Goal: Task Accomplishment & Management: Manage account settings

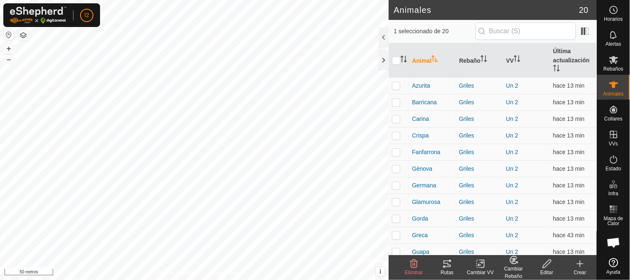
click at [615, 132] on icon at bounding box center [614, 135] width 10 height 10
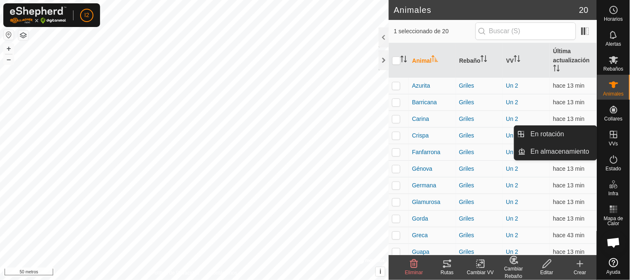
click at [534, 130] on font "En rotación" at bounding box center [548, 133] width 34 height 7
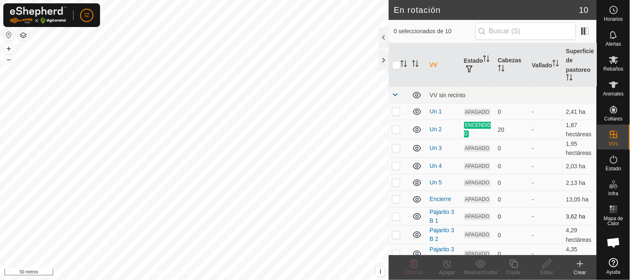
click at [395, 220] on p-checkbox at bounding box center [396, 216] width 8 height 7
checkbox input "true"
click at [394, 238] on p-checkbox at bounding box center [396, 234] width 8 height 7
checkbox input "true"
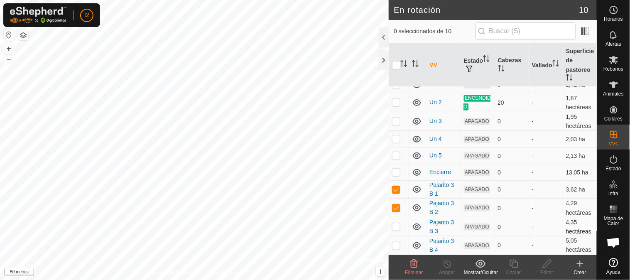
click at [394, 230] on p-checkbox at bounding box center [396, 226] width 8 height 7
checkbox input "true"
click at [394, 243] on p-checkbox at bounding box center [396, 245] width 8 height 7
checkbox input "true"
click at [413, 266] on icon at bounding box center [414, 264] width 10 height 10
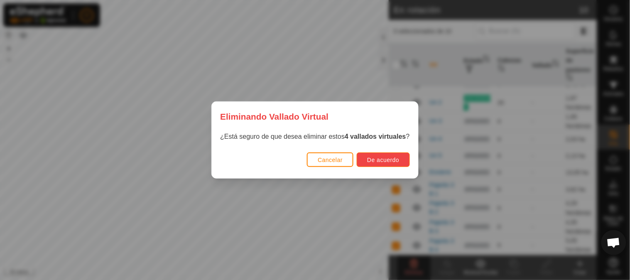
click at [381, 161] on font "De acuerdo" at bounding box center [383, 160] width 32 height 7
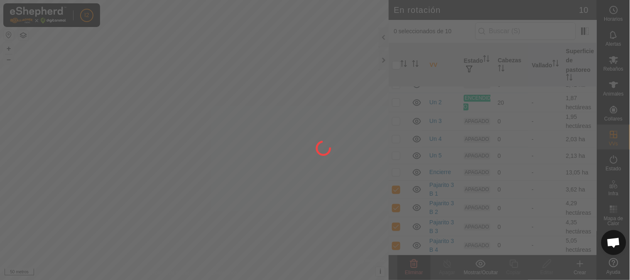
checkbox input "false"
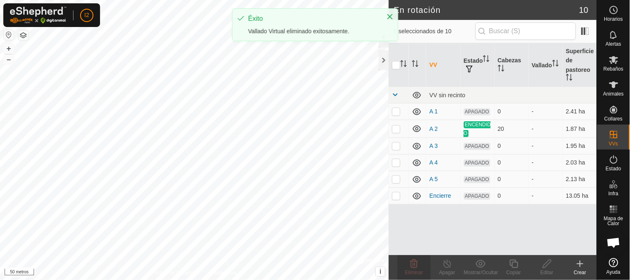
scroll to position [0, 0]
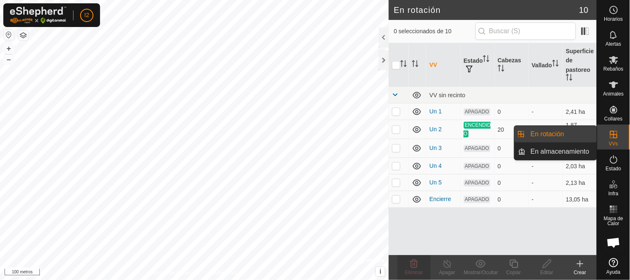
click at [545, 152] on link "En almacenamiento" at bounding box center [561, 151] width 71 height 17
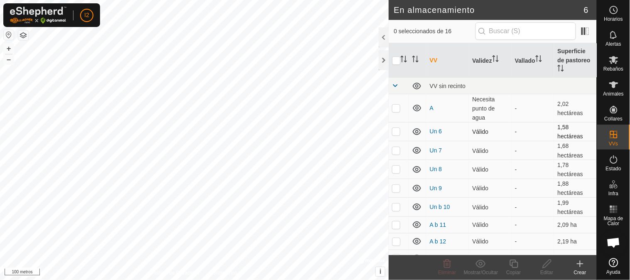
click at [396, 130] on p-checkbox at bounding box center [396, 131] width 8 height 7
checkbox input "true"
click at [396, 147] on p-checkbox at bounding box center [396, 150] width 8 height 7
checkbox input "true"
click at [396, 167] on p-checkbox at bounding box center [396, 169] width 8 height 7
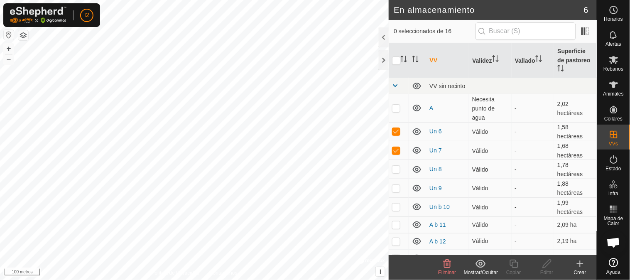
checkbox input "true"
click at [398, 185] on p-checkbox at bounding box center [396, 188] width 8 height 7
checkbox input "true"
click at [397, 204] on p-checkbox at bounding box center [396, 206] width 8 height 7
checkbox input "true"
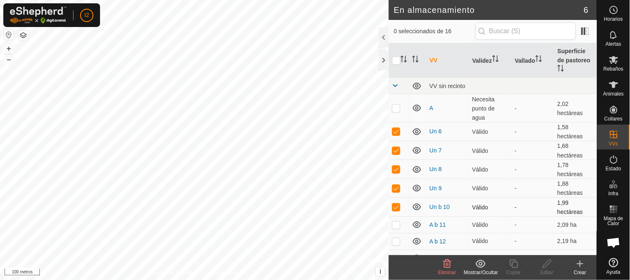
scroll to position [46, 0]
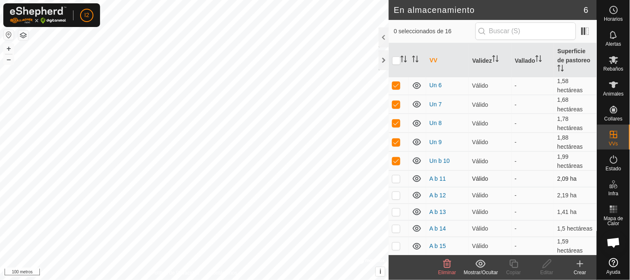
click at [394, 176] on p-checkbox at bounding box center [396, 178] width 8 height 7
checkbox input "true"
click at [399, 194] on p-checkbox at bounding box center [396, 195] width 8 height 7
checkbox input "true"
click at [397, 208] on p-checkbox at bounding box center [396, 211] width 8 height 7
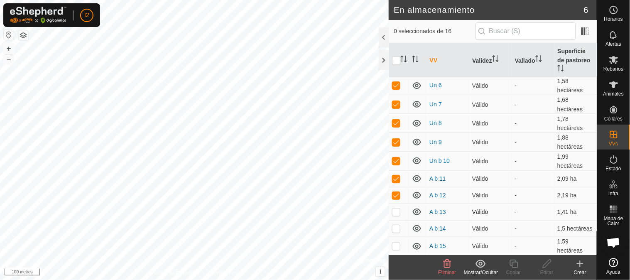
checkbox input "true"
click at [399, 225] on p-checkbox at bounding box center [396, 228] width 8 height 7
checkbox input "true"
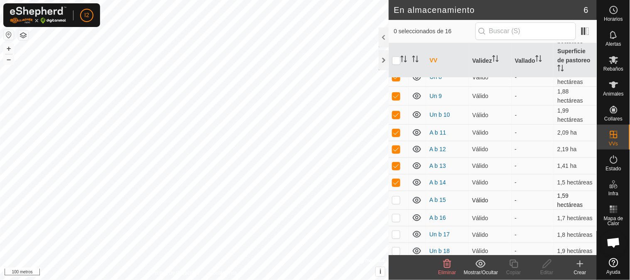
click at [394, 196] on p-checkbox at bounding box center [396, 199] width 8 height 7
checkbox input "true"
click at [395, 214] on p-checkbox at bounding box center [396, 217] width 8 height 7
checkbox input "true"
click at [397, 232] on p-checkbox at bounding box center [396, 234] width 8 height 7
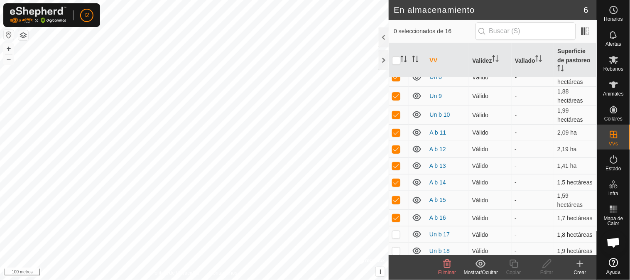
checkbox input "true"
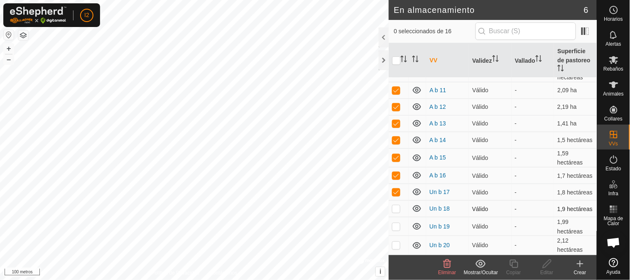
click at [399, 205] on td at bounding box center [399, 208] width 20 height 17
checkbox input "true"
click at [398, 225] on p-checkbox at bounding box center [396, 226] width 8 height 7
checkbox input "true"
click at [396, 245] on p-checkbox at bounding box center [396, 245] width 8 height 7
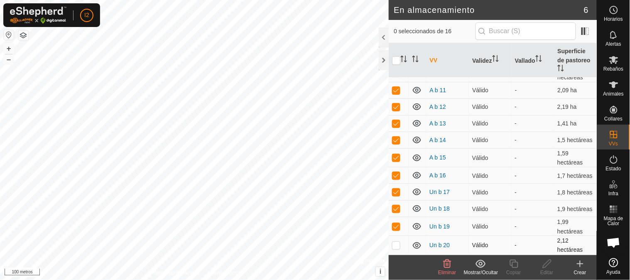
checkbox input "true"
click at [480, 266] on icon at bounding box center [480, 264] width 10 height 10
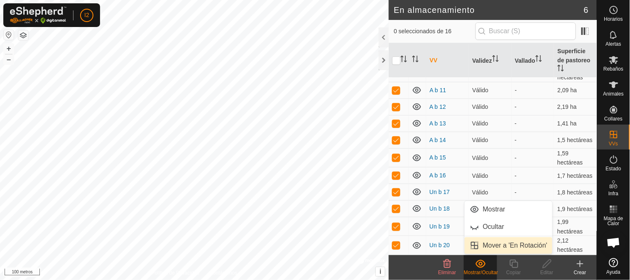
click at [486, 243] on link "Mover a 'En Rotación'" at bounding box center [509, 245] width 88 height 17
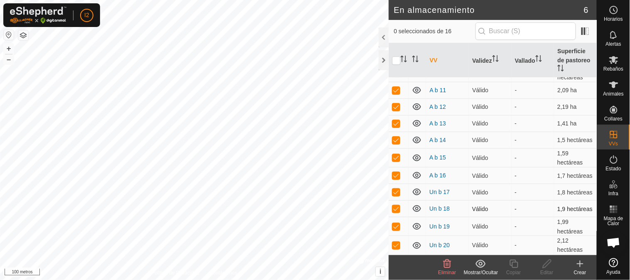
checkbox input "false"
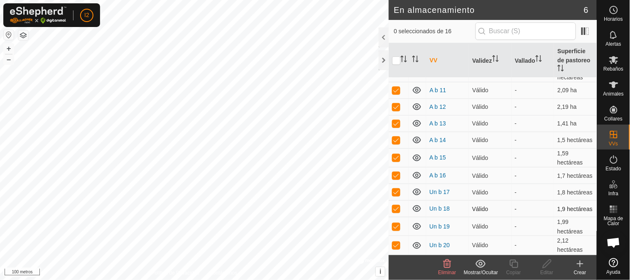
checkbox input "false"
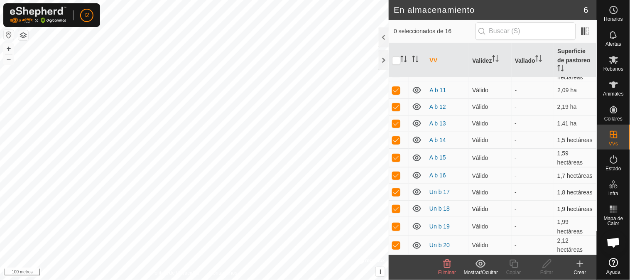
checkbox input "false"
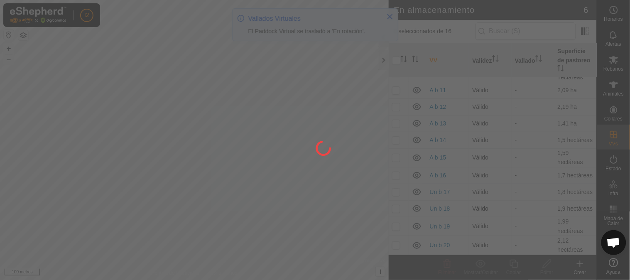
scroll to position [0, 0]
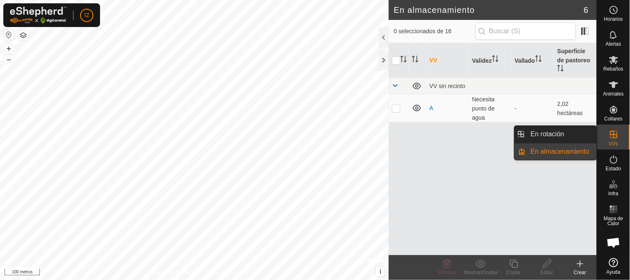
click at [617, 135] on icon at bounding box center [613, 134] width 7 height 7
click at [533, 135] on link "En rotación" at bounding box center [561, 134] width 71 height 17
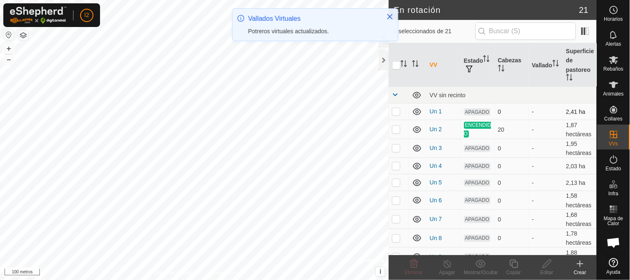
click at [395, 113] on p-checkbox at bounding box center [396, 111] width 8 height 7
checkbox input "true"
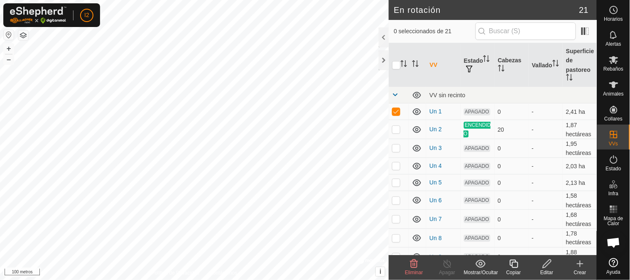
click at [547, 262] on icon at bounding box center [547, 264] width 10 height 10
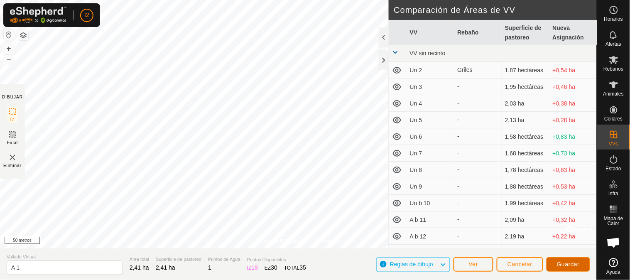
click at [560, 268] on button "Guardar" at bounding box center [568, 264] width 44 height 15
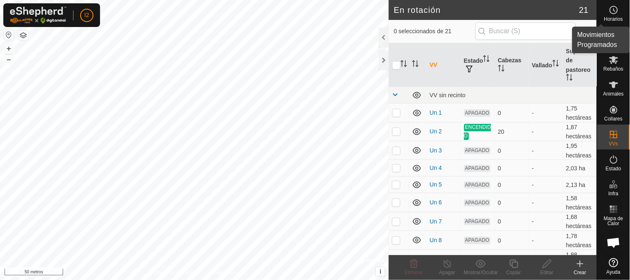
click at [611, 13] on icon at bounding box center [614, 10] width 10 height 10
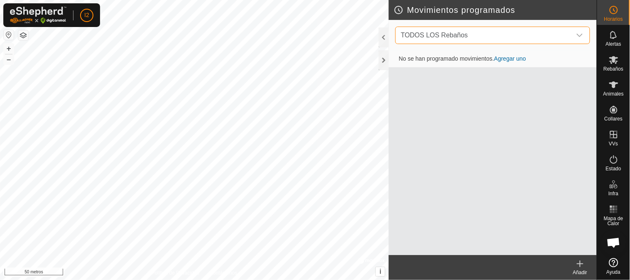
click at [497, 32] on span "TODOS LOS Rebaños" at bounding box center [484, 35] width 174 height 17
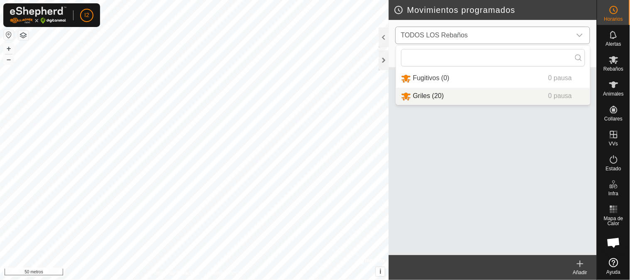
click at [426, 97] on li "Griles (20) 0 pausa" at bounding box center [493, 96] width 194 height 17
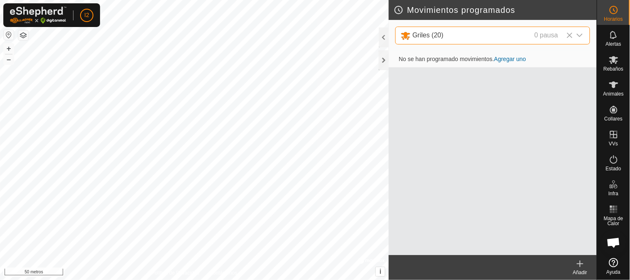
click at [500, 59] on font "Agregar uno" at bounding box center [510, 59] width 32 height 7
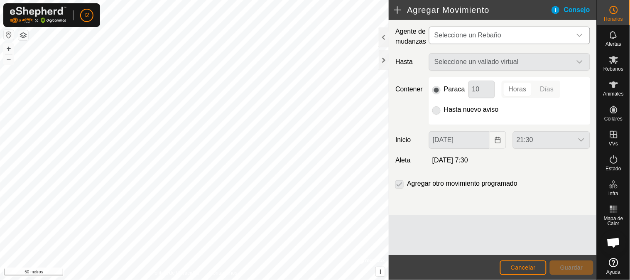
click at [481, 37] on font "Seleccione un Rebaño" at bounding box center [467, 35] width 67 height 7
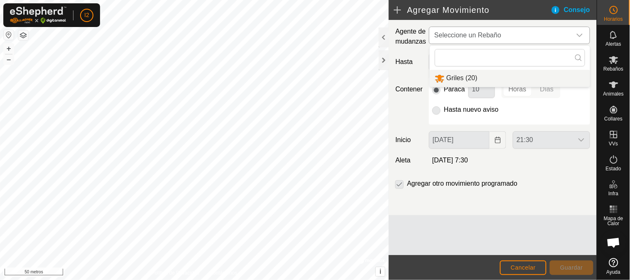
click at [459, 78] on li "Griles (20)" at bounding box center [510, 78] width 160 height 17
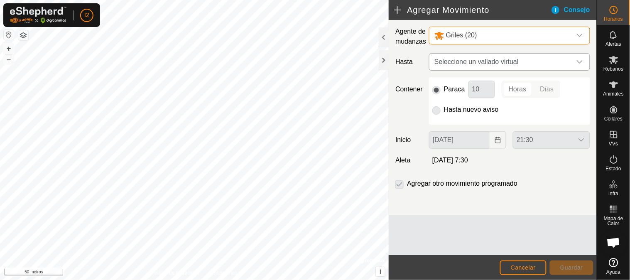
click at [459, 62] on font "Seleccione un vallado virtual" at bounding box center [476, 61] width 84 height 7
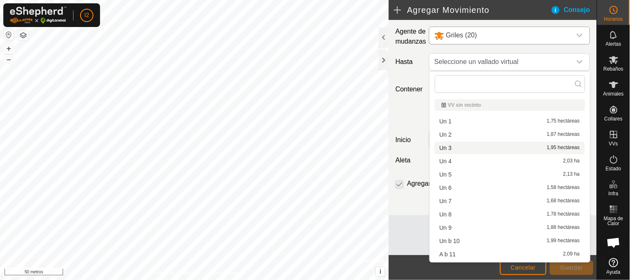
click at [449, 145] on li "Un 3 1,95 hectáreas" at bounding box center [510, 148] width 150 height 12
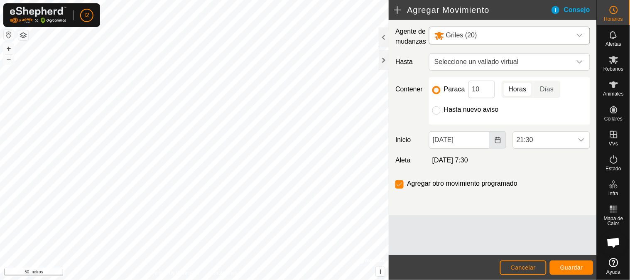
click at [497, 139] on icon "Elija fecha" at bounding box center [498, 140] width 7 height 7
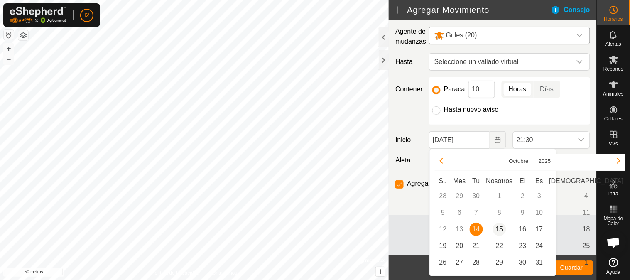
click at [500, 227] on span "15" at bounding box center [499, 229] width 13 height 13
type input "[DATE]"
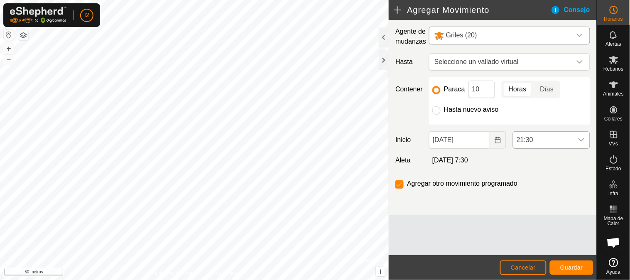
click at [579, 139] on icon "disparador desplegable" at bounding box center [581, 139] width 6 height 3
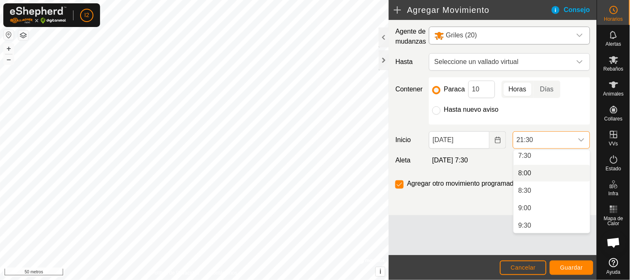
scroll to position [218, 0]
click at [525, 200] on li "7:30" at bounding box center [552, 202] width 76 height 17
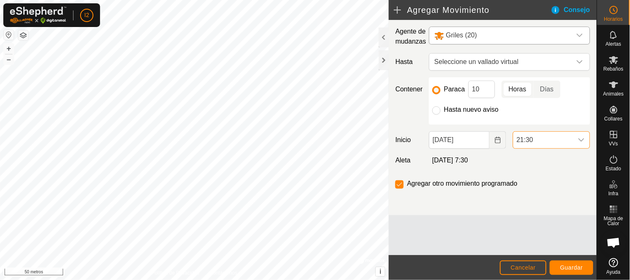
scroll to position [683, 0]
click at [483, 89] on input "10" at bounding box center [481, 89] width 27 height 17
click at [544, 88] on p-togglebutton "Días" at bounding box center [547, 89] width 27 height 17
click at [479, 89] on input "10" at bounding box center [481, 89] width 27 height 17
type input "1"
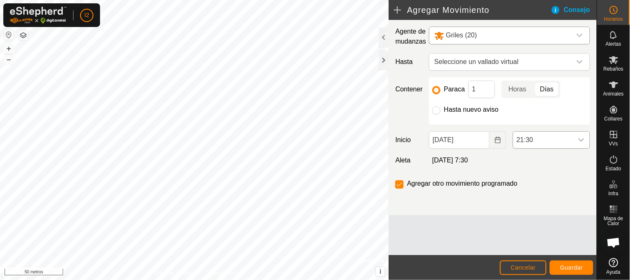
click at [555, 140] on span "21:30" at bounding box center [543, 140] width 60 height 17
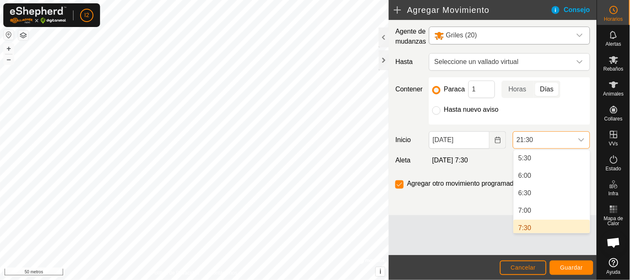
scroll to position [195, 0]
click at [524, 225] on li "7:30" at bounding box center [552, 224] width 76 height 17
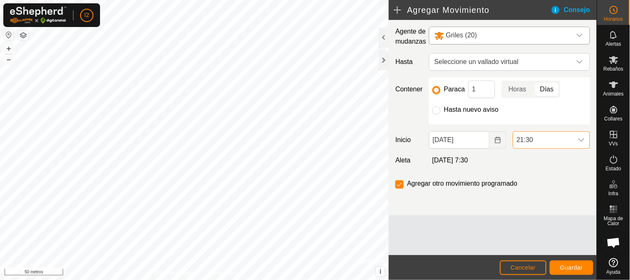
click at [474, 210] on div "Agente de mudanzas Griles (20) Hasta Seleccione un vallado virtual Contener Par…" at bounding box center [493, 117] width 208 height 195
click at [398, 185] on input "checkbox" at bounding box center [399, 184] width 8 height 8
click at [398, 184] on input "checkbox" at bounding box center [399, 184] width 8 height 8
click at [495, 67] on span "Seleccione un vallado virtual" at bounding box center [501, 62] width 140 height 17
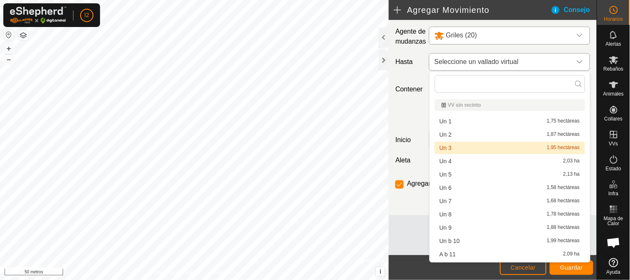
click at [492, 62] on font "Seleccione un vallado virtual" at bounding box center [476, 61] width 84 height 7
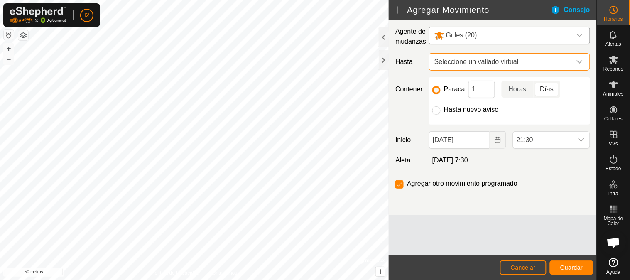
click at [492, 62] on font "Seleccione un vallado virtual" at bounding box center [476, 61] width 84 height 7
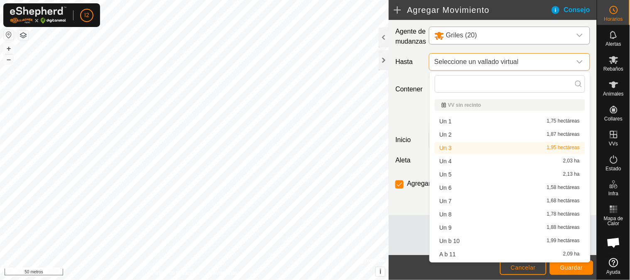
click at [492, 62] on font "Seleccione un vallado virtual" at bounding box center [476, 61] width 84 height 7
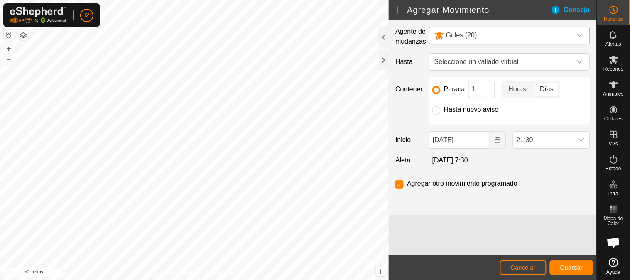
click at [569, 10] on font "Consejo" at bounding box center [577, 9] width 26 height 7
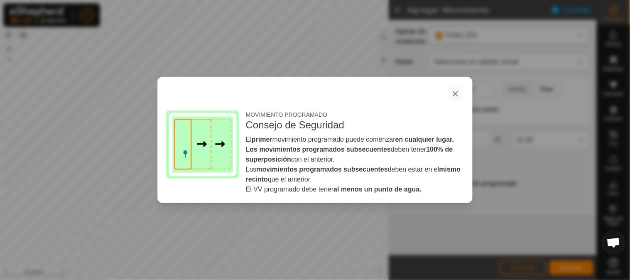
click at [452, 96] on icon "button" at bounding box center [455, 94] width 7 height 7
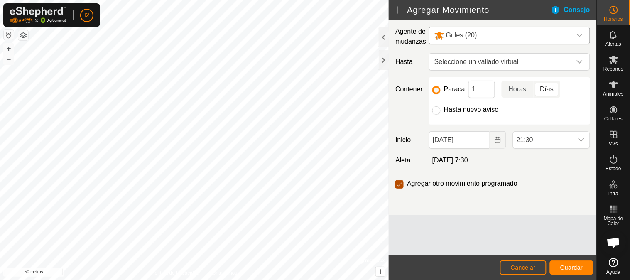
click at [397, 184] on input "checkbox" at bounding box center [399, 184] width 8 height 8
click at [399, 186] on input "checkbox" at bounding box center [399, 184] width 8 height 8
checkbox input "true"
click at [560, 268] on font "Guardar" at bounding box center [571, 267] width 23 height 7
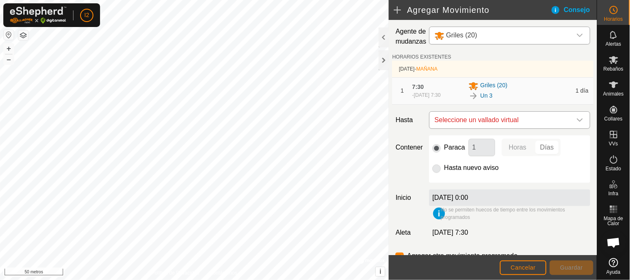
click at [501, 117] on font "Seleccione un vallado virtual" at bounding box center [476, 119] width 84 height 7
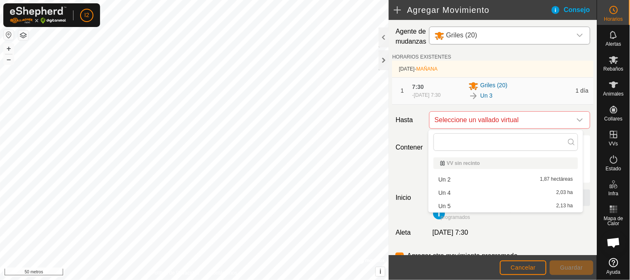
click at [448, 191] on li "Un 4 2,03 ha" at bounding box center [506, 192] width 145 height 12
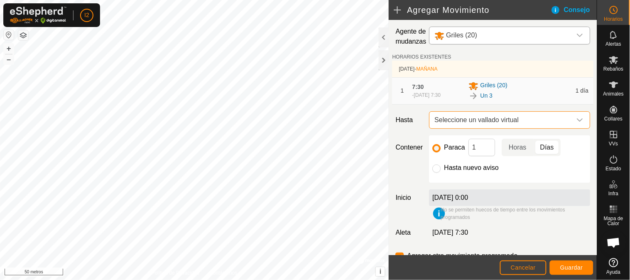
click at [467, 118] on font "Seleccione un vallado virtual" at bounding box center [476, 119] width 84 height 7
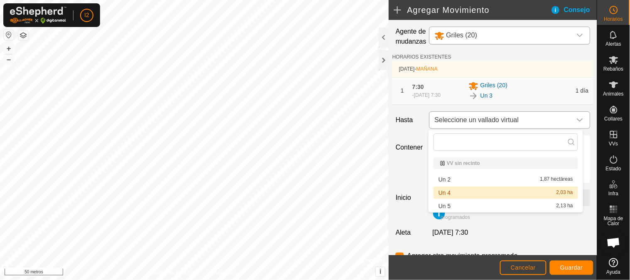
click at [467, 118] on font "Seleccione un vallado virtual" at bounding box center [476, 119] width 84 height 7
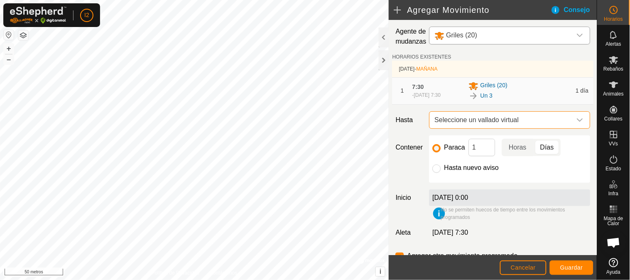
scroll to position [32, 0]
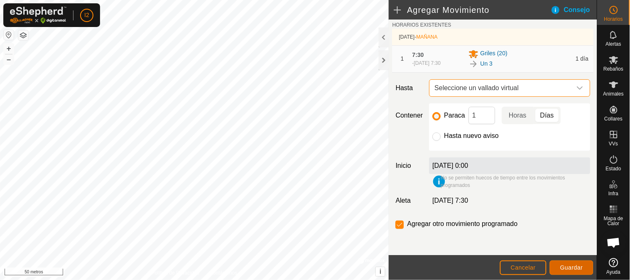
click at [571, 267] on font "Guardar" at bounding box center [571, 267] width 23 height 7
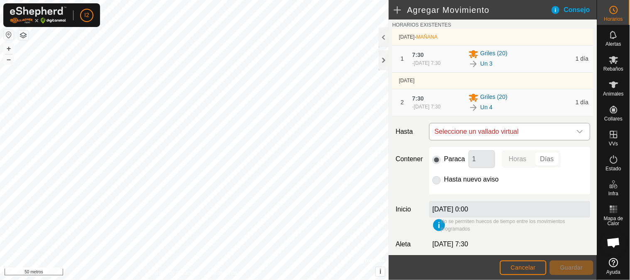
click at [497, 130] on font "Seleccione un vallado virtual" at bounding box center [476, 131] width 84 height 7
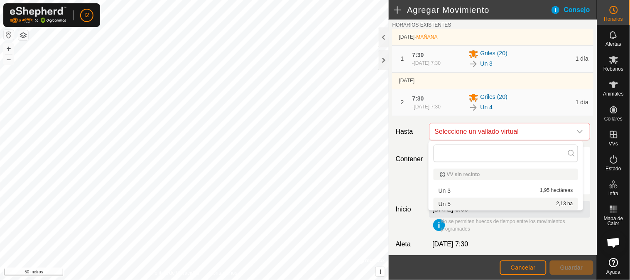
click at [450, 204] on li "Un 5 2,13 ha" at bounding box center [506, 204] width 145 height 12
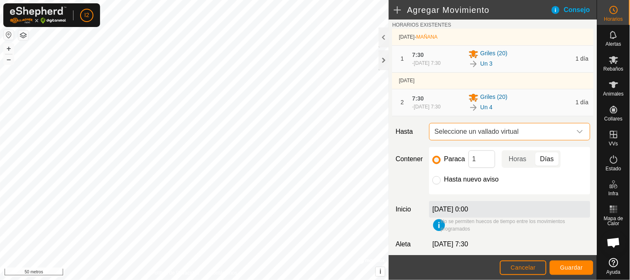
click at [472, 135] on span "Seleccione un vallado virtual" at bounding box center [501, 131] width 140 height 17
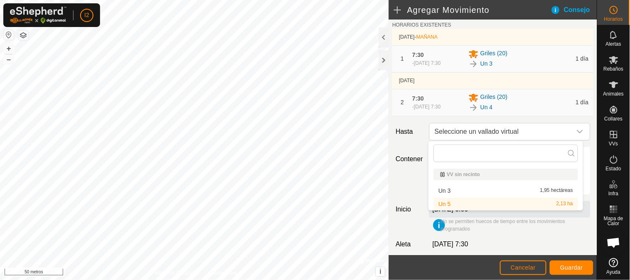
click at [448, 205] on li "Un 5 2,13 ha" at bounding box center [506, 204] width 145 height 12
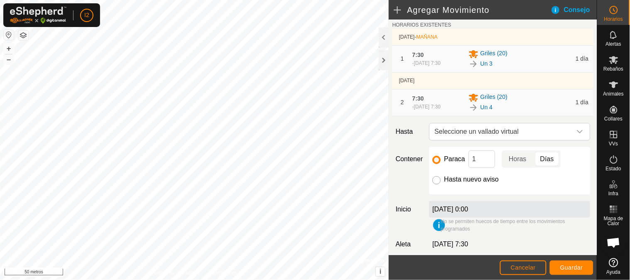
click at [436, 180] on input "Hasta nuevo aviso" at bounding box center [436, 180] width 8 height 8
radio input "true"
checkbox input "false"
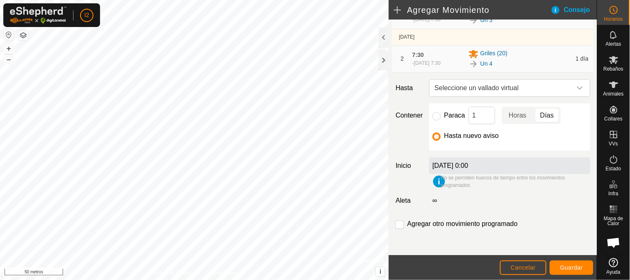
click at [465, 161] on div "[DATE] 0:00" at bounding box center [509, 165] width 161 height 17
click at [571, 269] on font "Guardar" at bounding box center [571, 267] width 23 height 7
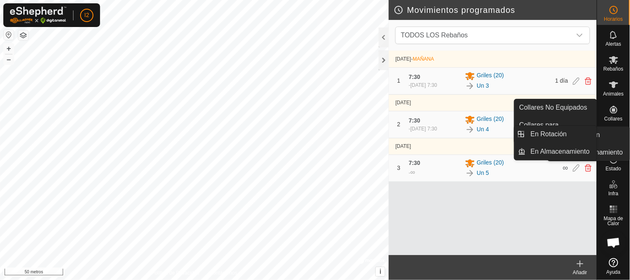
click at [615, 139] on icon at bounding box center [614, 135] width 10 height 10
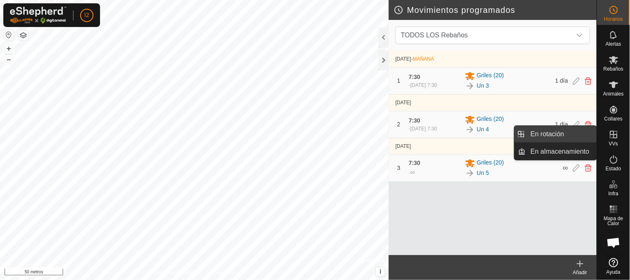
click at [563, 136] on link "En rotación" at bounding box center [561, 134] width 71 height 17
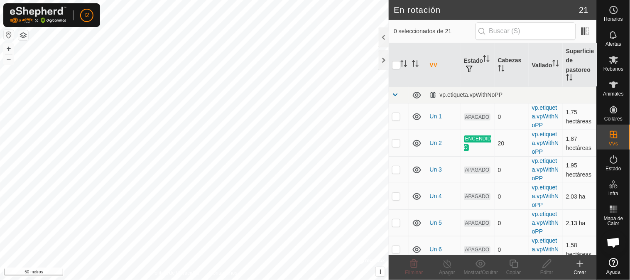
scroll to position [92, 0]
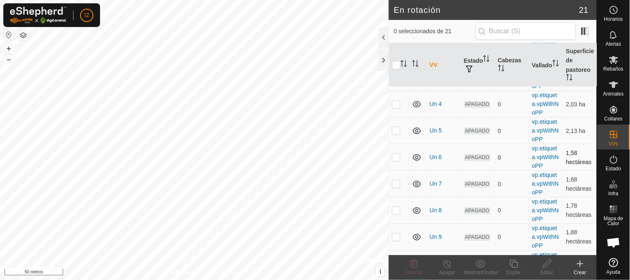
click at [397, 159] on p-checkbox at bounding box center [396, 157] width 8 height 7
checkbox input "true"
click at [397, 181] on p-checkbox at bounding box center [396, 183] width 8 height 7
checkbox input "true"
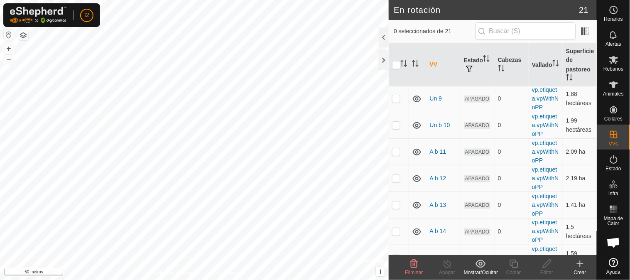
click at [399, 203] on p-checkbox at bounding box center [396, 204] width 8 height 7
checkbox input "true"
click at [394, 178] on p-checkbox at bounding box center [396, 178] width 8 height 7
checkbox input "true"
click at [398, 203] on p-checkbox at bounding box center [396, 204] width 8 height 7
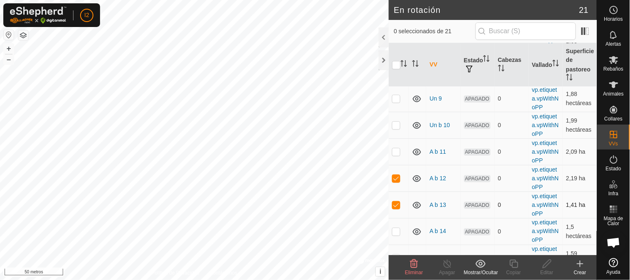
checkbox input "false"
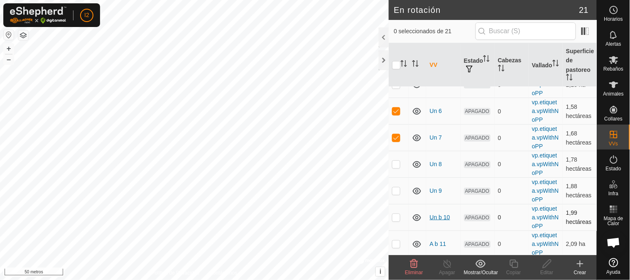
scroll to position [184, 0]
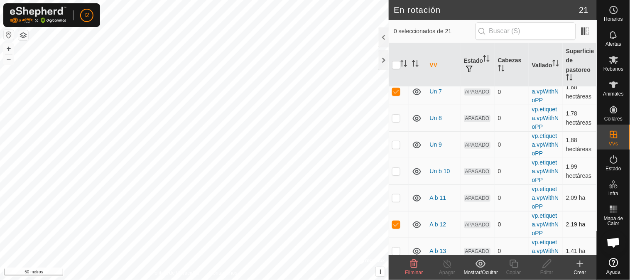
click at [396, 224] on p-checkbox at bounding box center [396, 224] width 8 height 7
checkbox input "false"
click at [396, 93] on p-checkbox at bounding box center [396, 91] width 8 height 7
checkbox input "false"
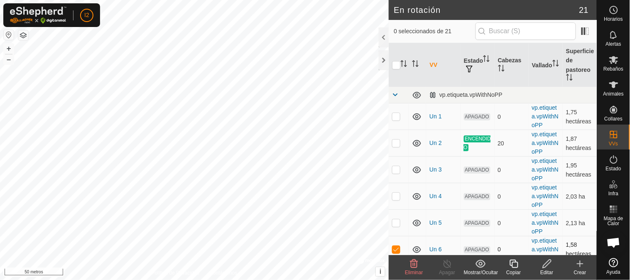
scroll to position [46, 0]
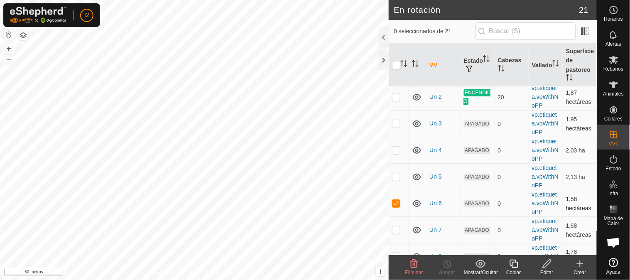
click at [395, 203] on p-checkbox at bounding box center [396, 203] width 8 height 7
checkbox input "false"
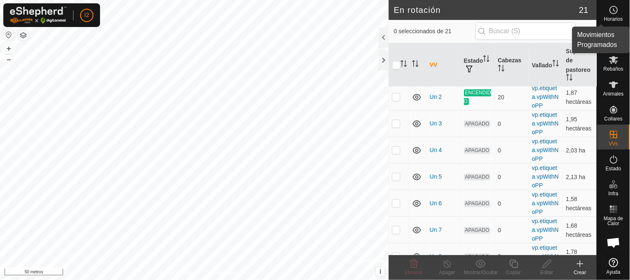
click at [607, 15] on es-schedule-vp-svg-icon at bounding box center [613, 9] width 15 height 13
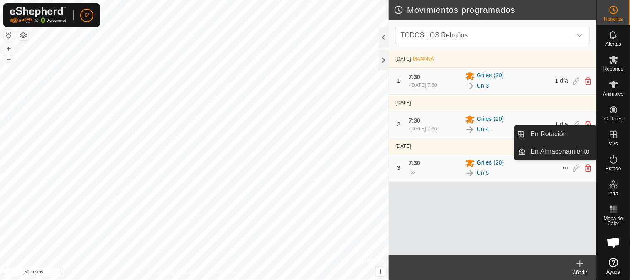
click at [616, 139] on icon at bounding box center [614, 135] width 10 height 10
click at [538, 136] on link "En rotación" at bounding box center [561, 134] width 71 height 17
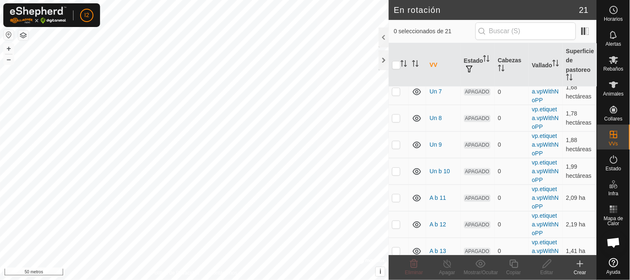
scroll to position [277, 0]
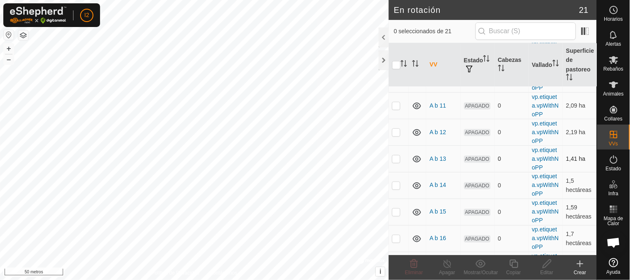
click at [396, 162] on td at bounding box center [399, 159] width 20 height 27
checkbox input "true"
click at [398, 186] on p-checkbox at bounding box center [396, 185] width 8 height 7
checkbox input "true"
click at [397, 158] on p-checkbox at bounding box center [396, 158] width 8 height 7
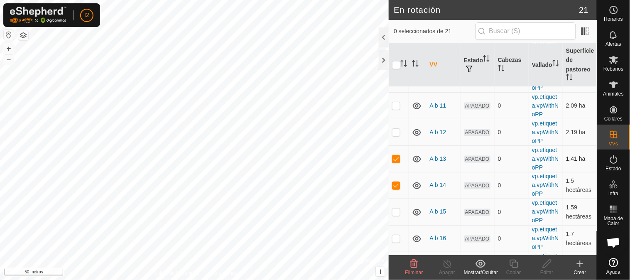
checkbox input "false"
click at [397, 211] on p-checkbox at bounding box center [396, 211] width 8 height 7
checkbox input "true"
click at [396, 185] on p-checkbox at bounding box center [396, 185] width 8 height 7
checkbox input "false"
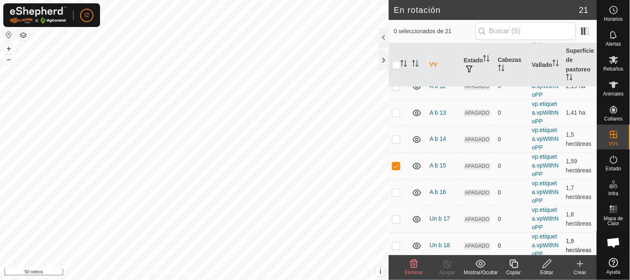
scroll to position [369, 0]
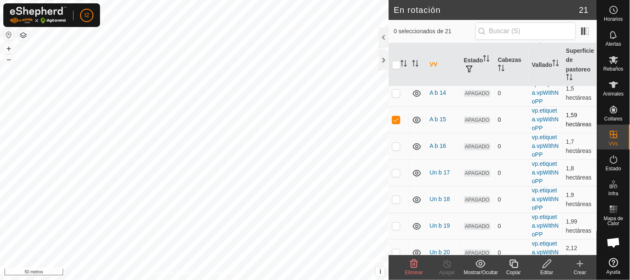
click at [397, 118] on p-checkbox at bounding box center [396, 119] width 8 height 7
checkbox input "false"
click at [399, 198] on p-checkbox at bounding box center [396, 199] width 8 height 7
click at [396, 195] on td at bounding box center [399, 199] width 20 height 27
checkbox input "false"
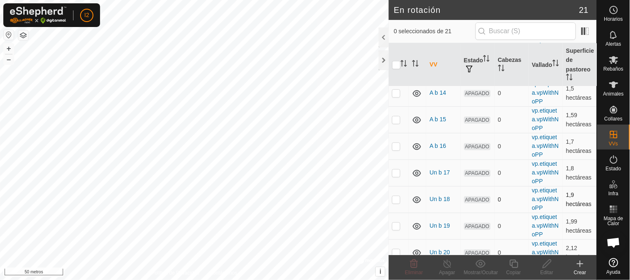
scroll to position [406, 0]
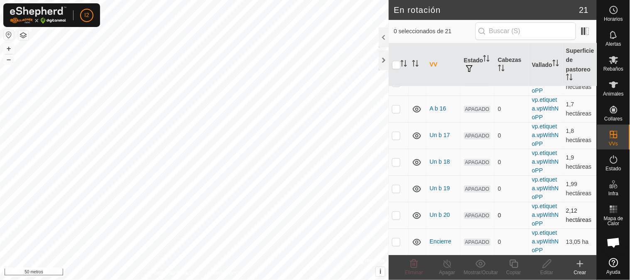
click at [392, 213] on p-checkbox at bounding box center [396, 215] width 8 height 7
click at [396, 213] on p-checkbox at bounding box center [396, 215] width 8 height 7
checkbox input "false"
click at [400, 241] on p-checkbox at bounding box center [396, 241] width 8 height 7
click at [394, 240] on p-checkbox at bounding box center [396, 241] width 8 height 7
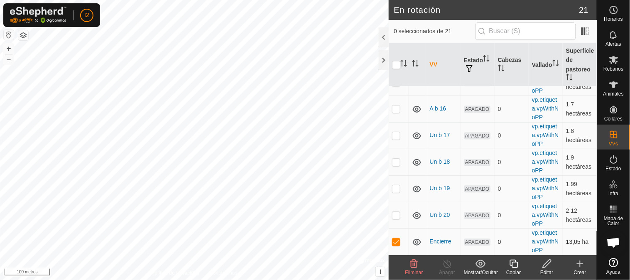
checkbox input "false"
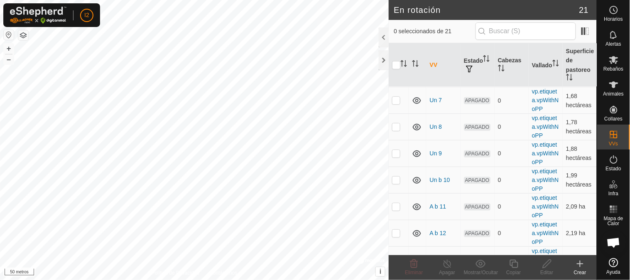
scroll to position [0, 0]
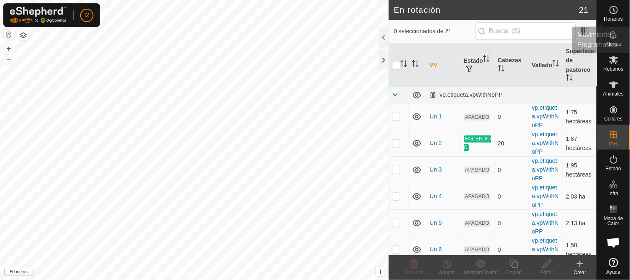
click at [612, 10] on icon at bounding box center [614, 10] width 10 height 10
